Goal: Task Accomplishment & Management: Manage account settings

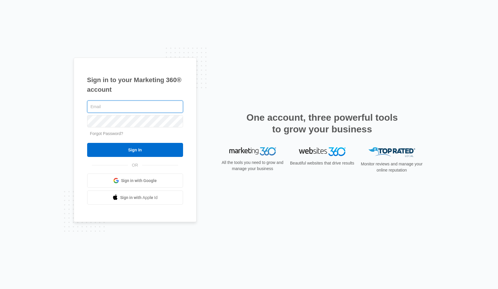
click at [118, 108] on input "text" at bounding box center [135, 107] width 96 height 12
type input "[PERSON_NAME][EMAIL_ADDRESS][PERSON_NAME][DOMAIN_NAME]"
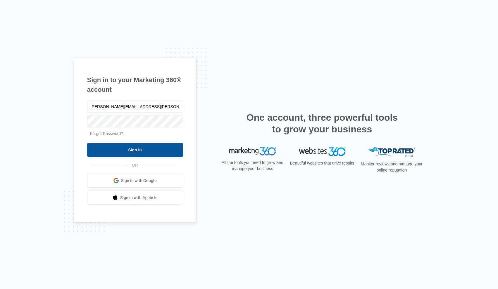
click at [128, 151] on input "Sign In" at bounding box center [135, 150] width 96 height 14
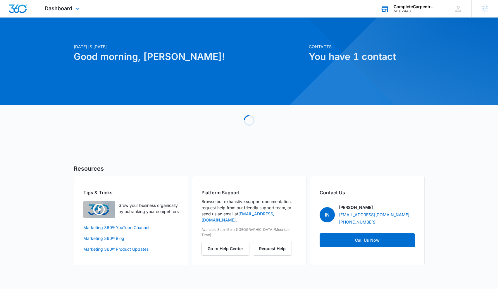
click at [417, 7] on div "CompleteCarpentryPros llc" at bounding box center [414, 6] width 43 height 5
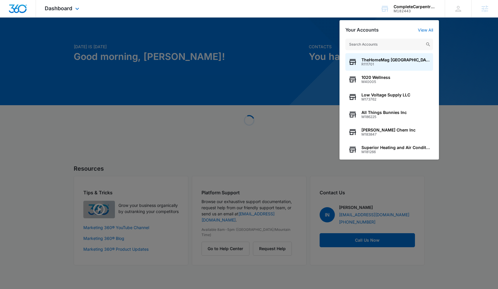
click at [82, 11] on div "Dashboard Apps Reputation Websites Forms CRM Email Social Shop Content Ads Inte…" at bounding box center [62, 8] width 53 height 17
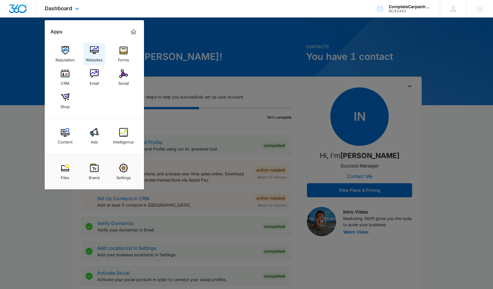
click at [94, 53] on img at bounding box center [94, 50] width 9 height 9
